Goal: Task Accomplishment & Management: Manage account settings

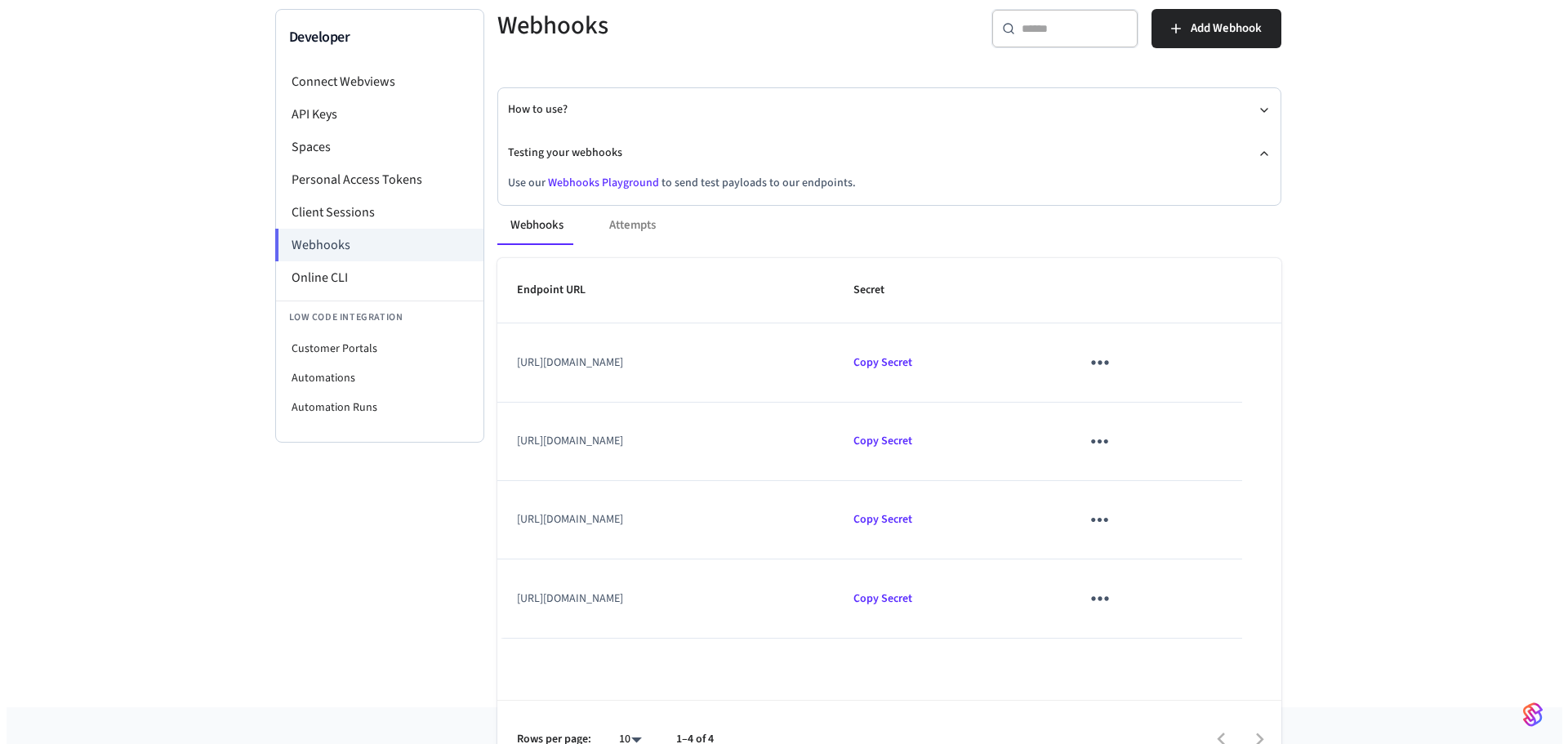
scroll to position [138, 0]
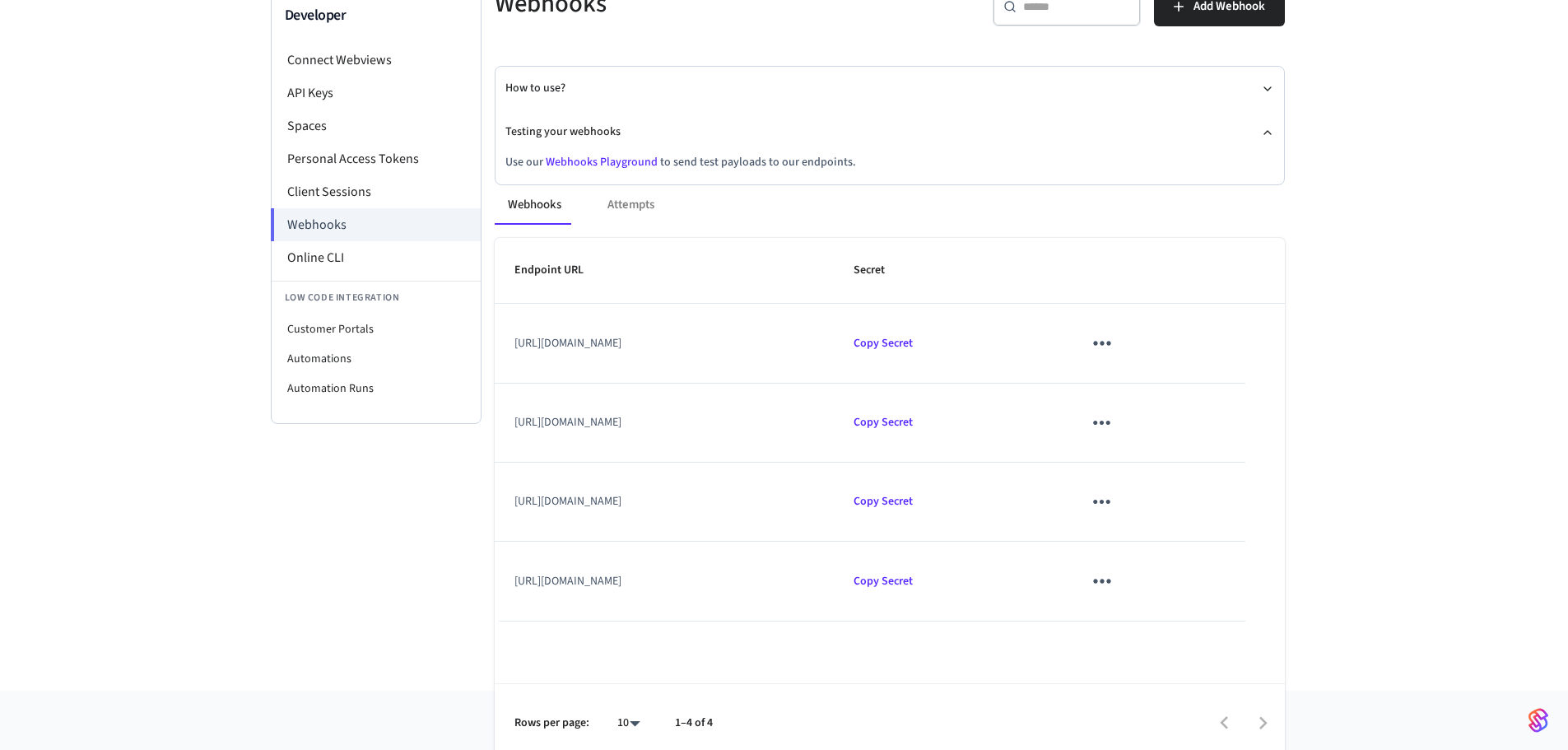
click at [609, 191] on div "Webhooks Attempts" at bounding box center [889, 205] width 790 height 40
click at [1114, 489] on icon "sticky table" at bounding box center [1101, 501] width 25 height 25
click at [1240, 543] on li "Edit" at bounding box center [1228, 530] width 78 height 44
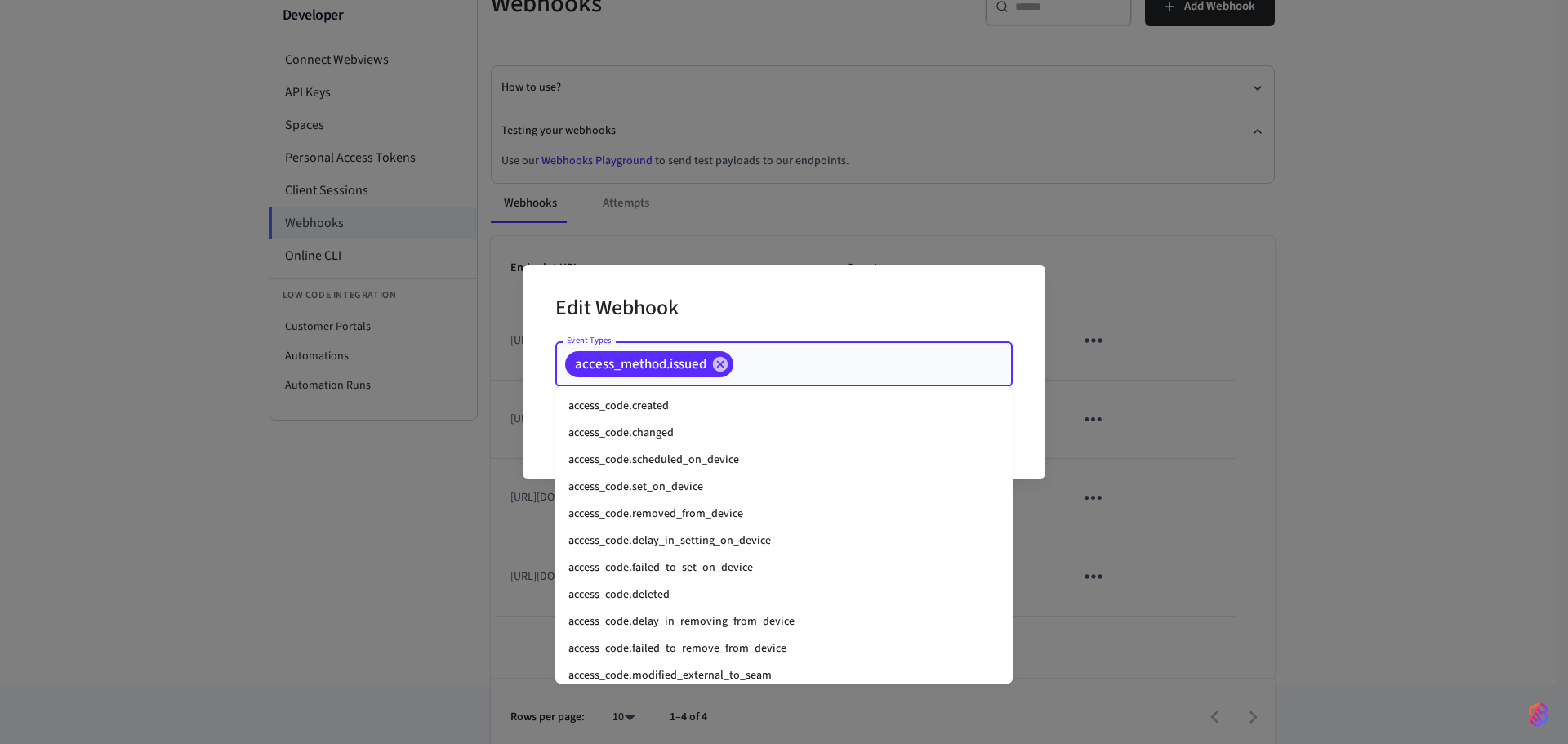
click at [772, 360] on input "Event Types" at bounding box center [847, 364] width 223 height 28
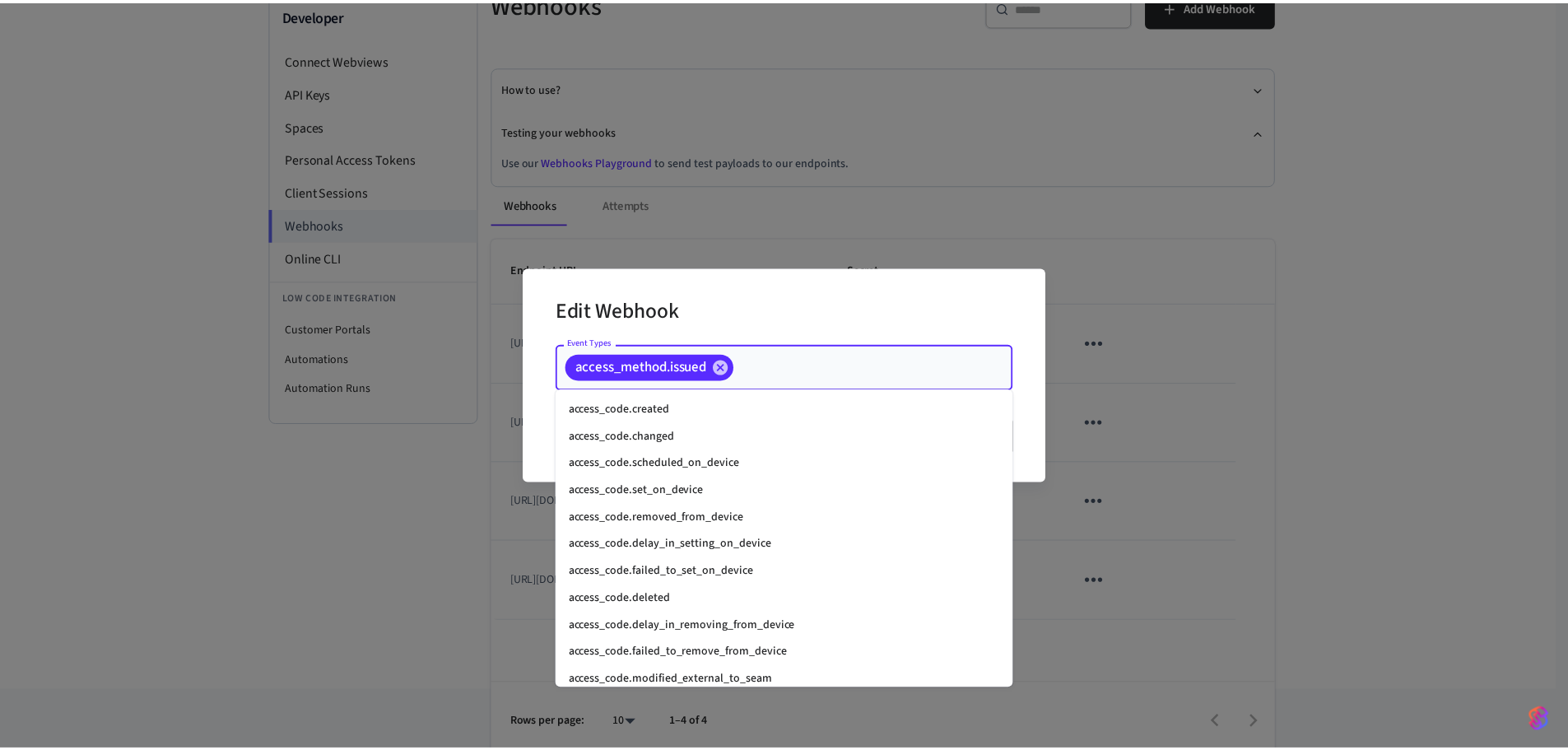
scroll to position [333, 0]
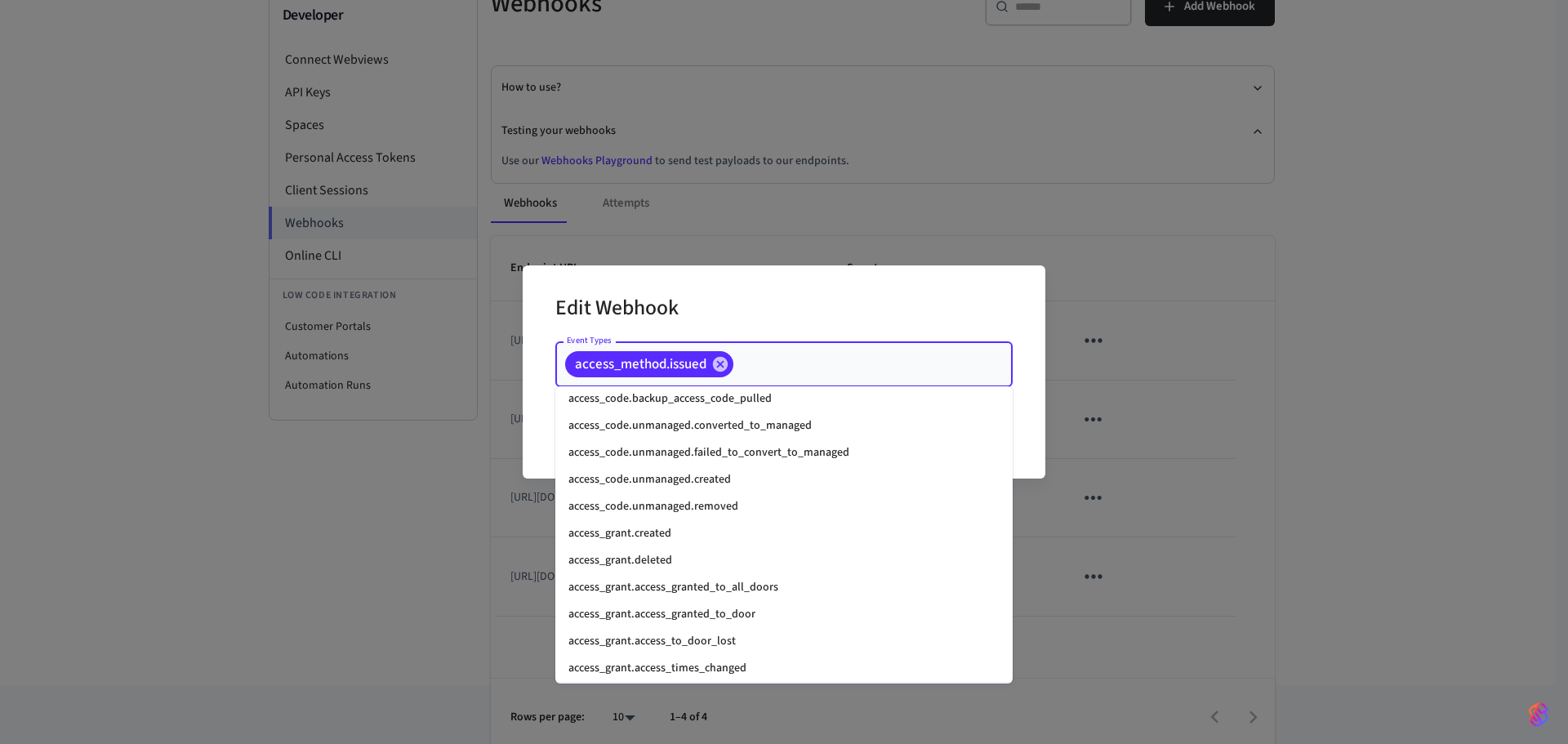
click at [1217, 487] on div "Edit Webhook Event Types access_method.issued Event Types Cancel Update" at bounding box center [784, 372] width 1568 height 744
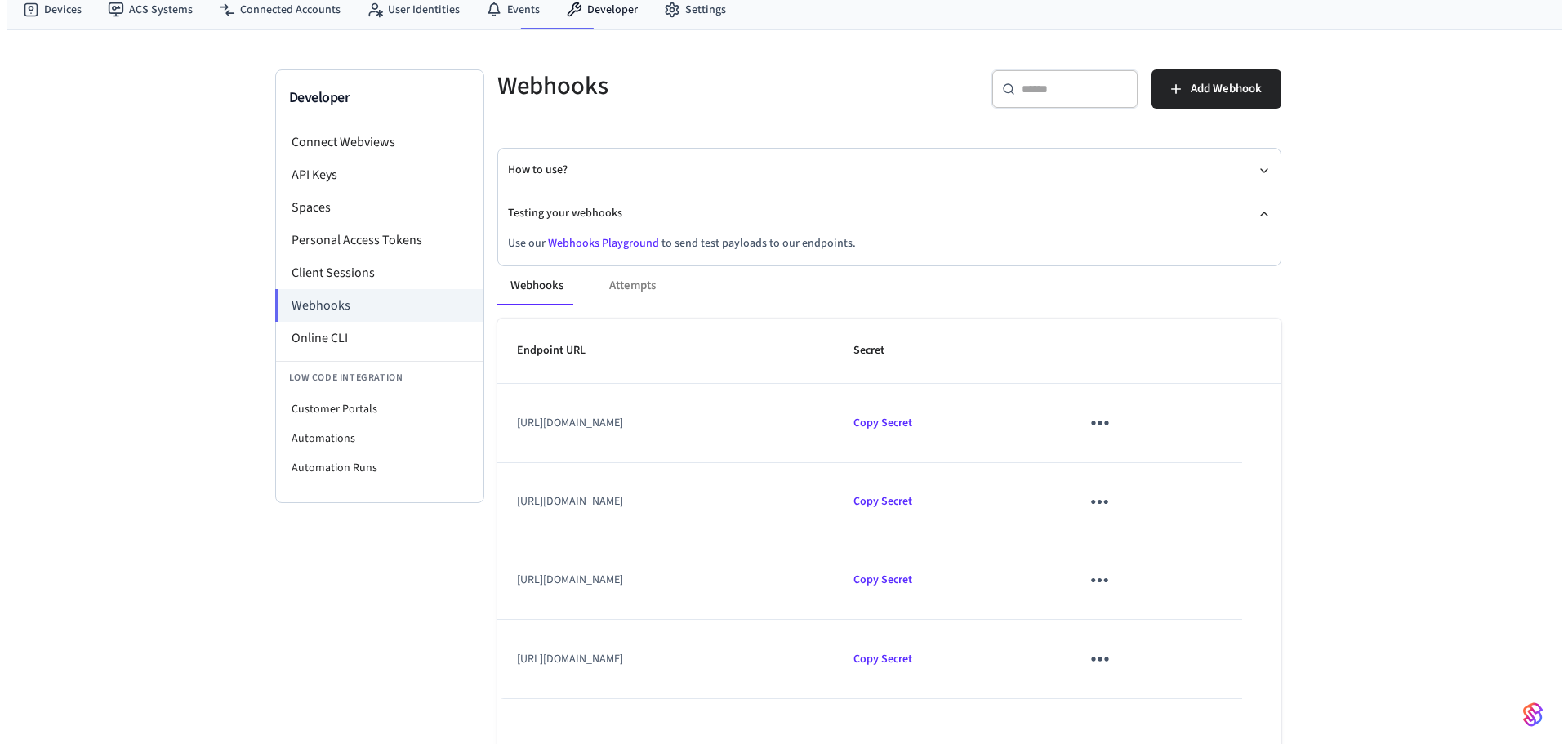
scroll to position [0, 0]
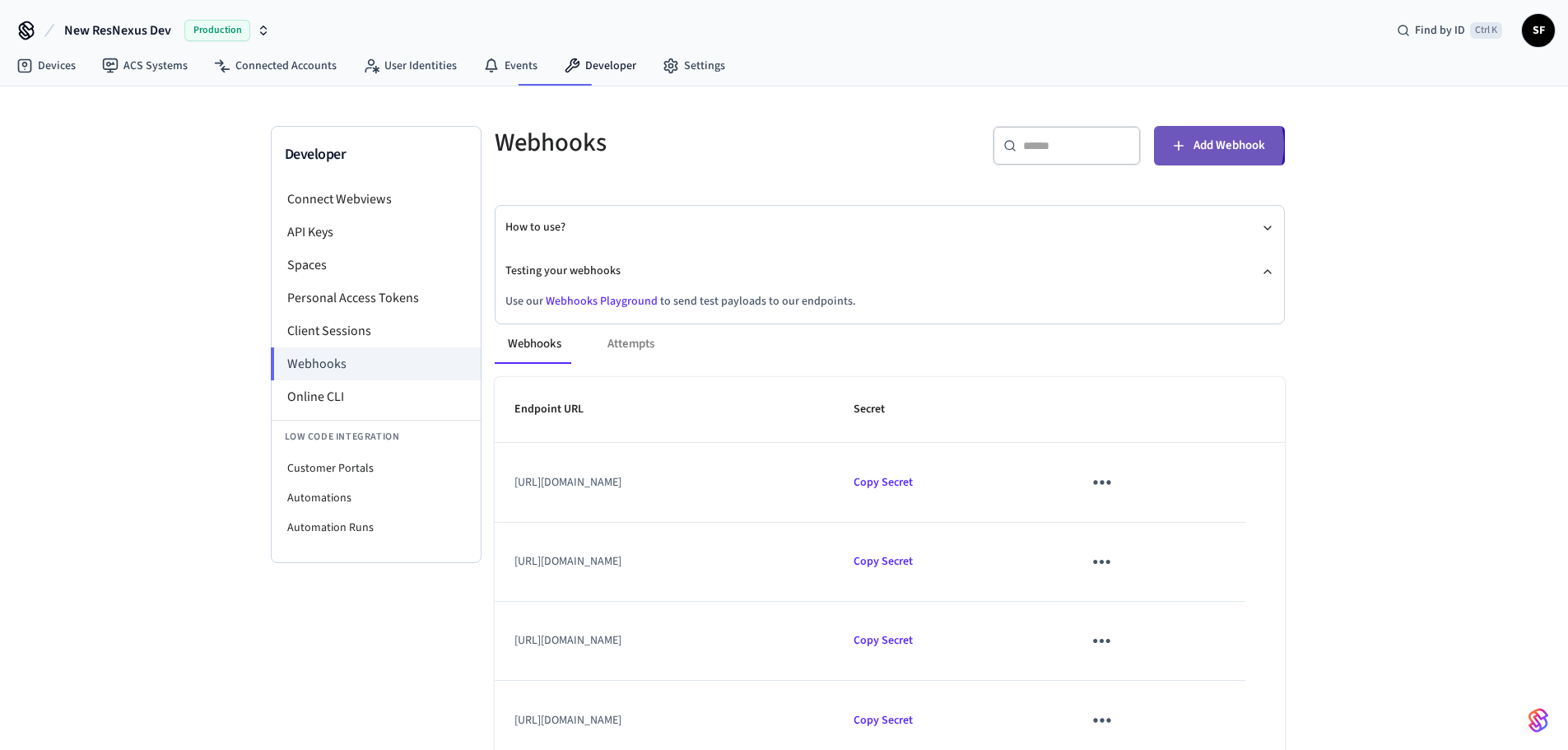
click at [1207, 140] on span "Add Webhook" at bounding box center [1229, 145] width 72 height 22
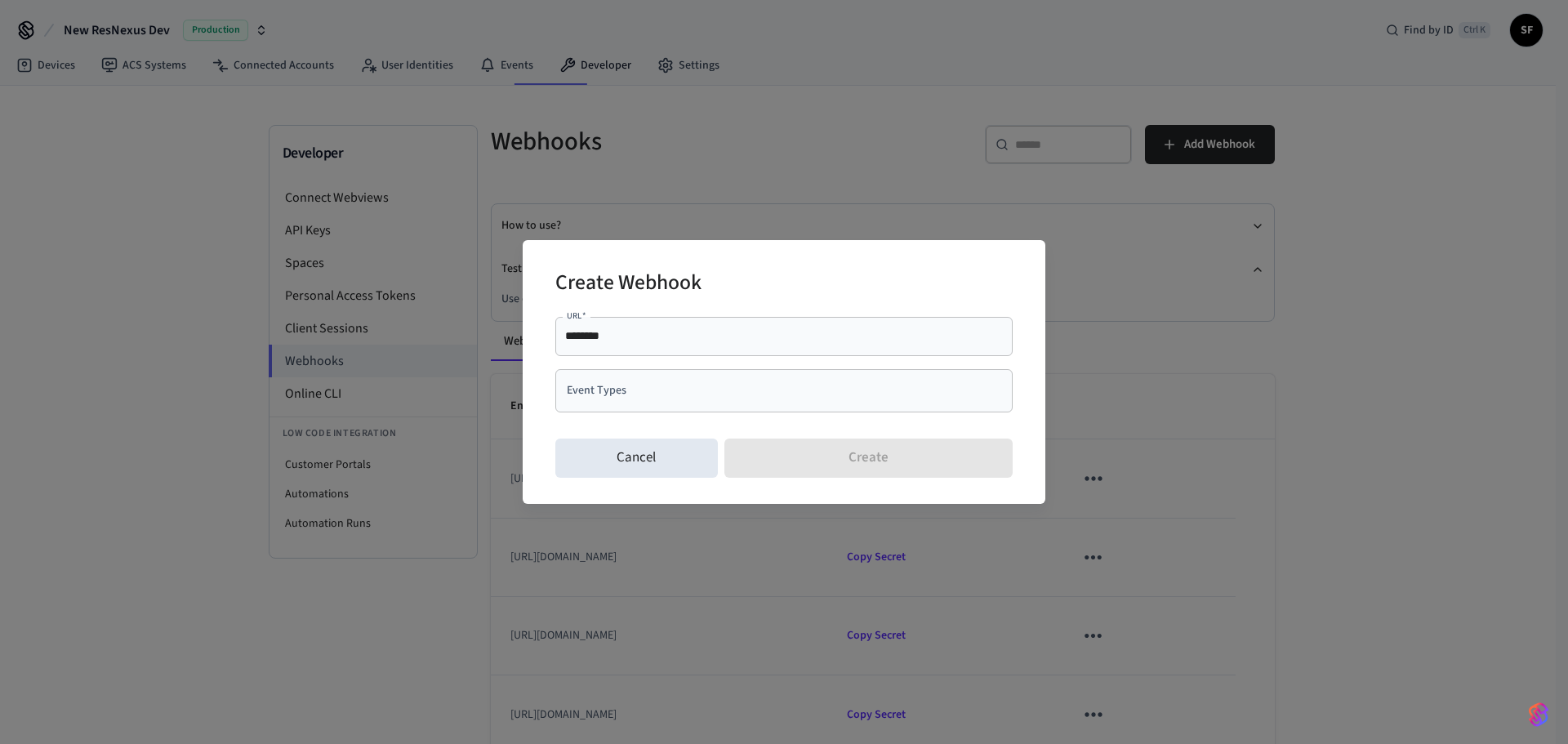
click at [623, 344] on div "******** URL   *" at bounding box center [784, 337] width 457 height 40
click at [607, 404] on div "Event Types" at bounding box center [784, 391] width 457 height 43
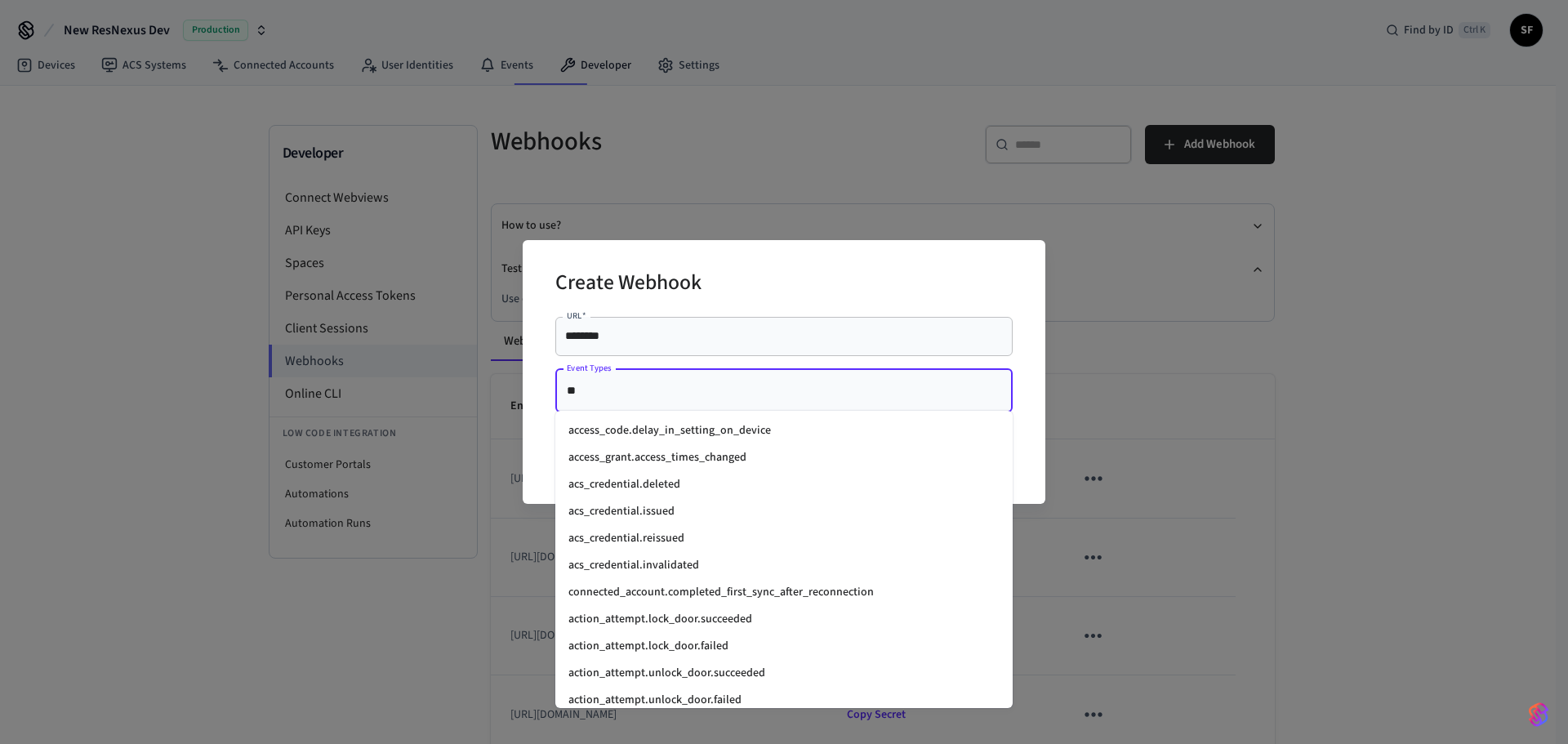
type input "*"
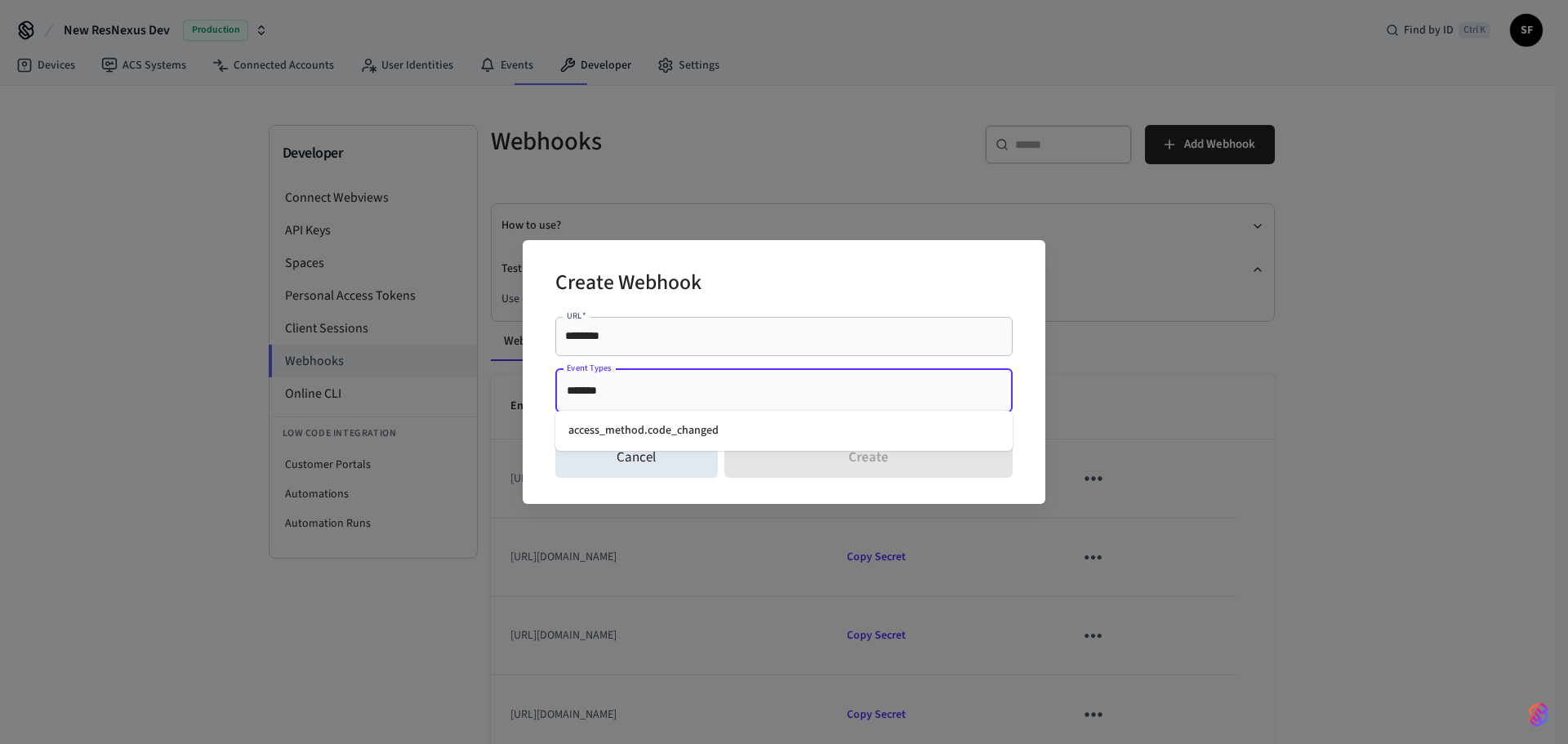
type input "*******"
